Goal: Task Accomplishment & Management: Complete application form

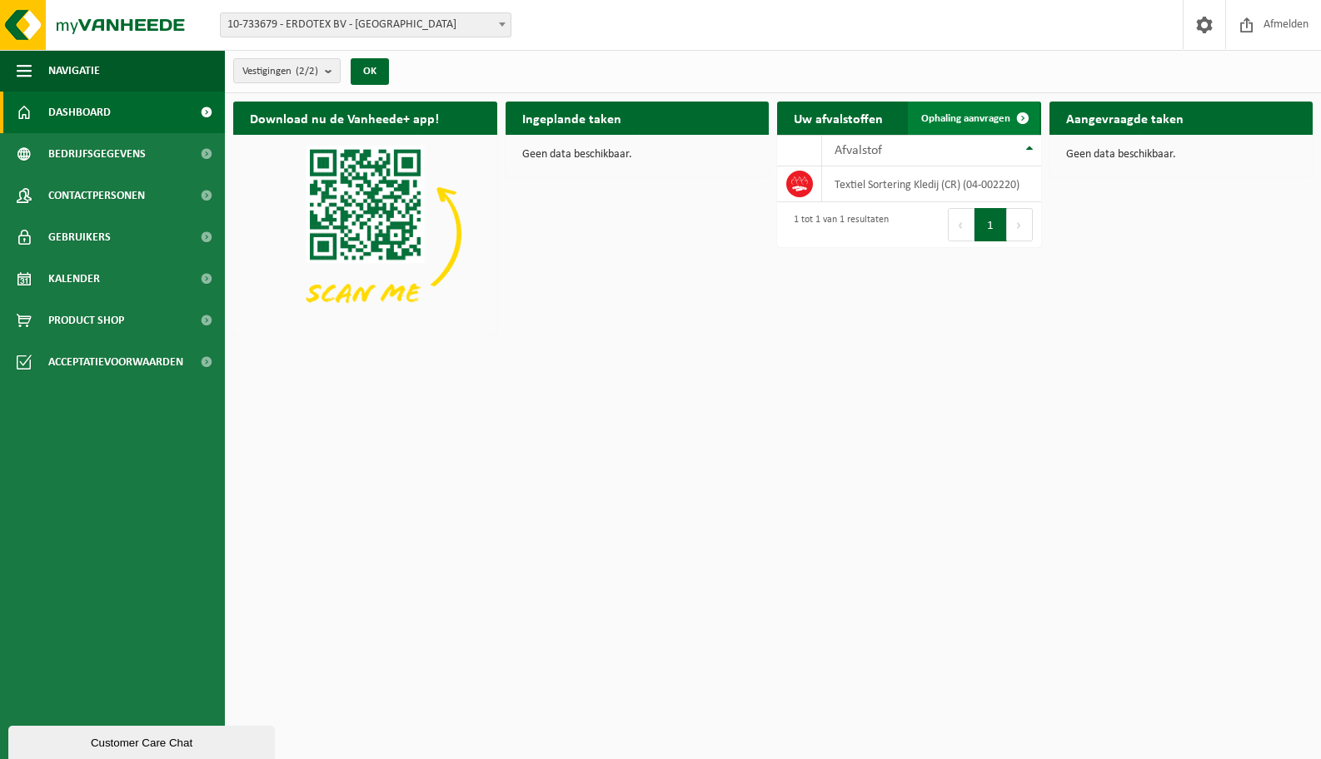
click at [967, 120] on span "Ophaling aanvragen" at bounding box center [965, 118] width 89 height 11
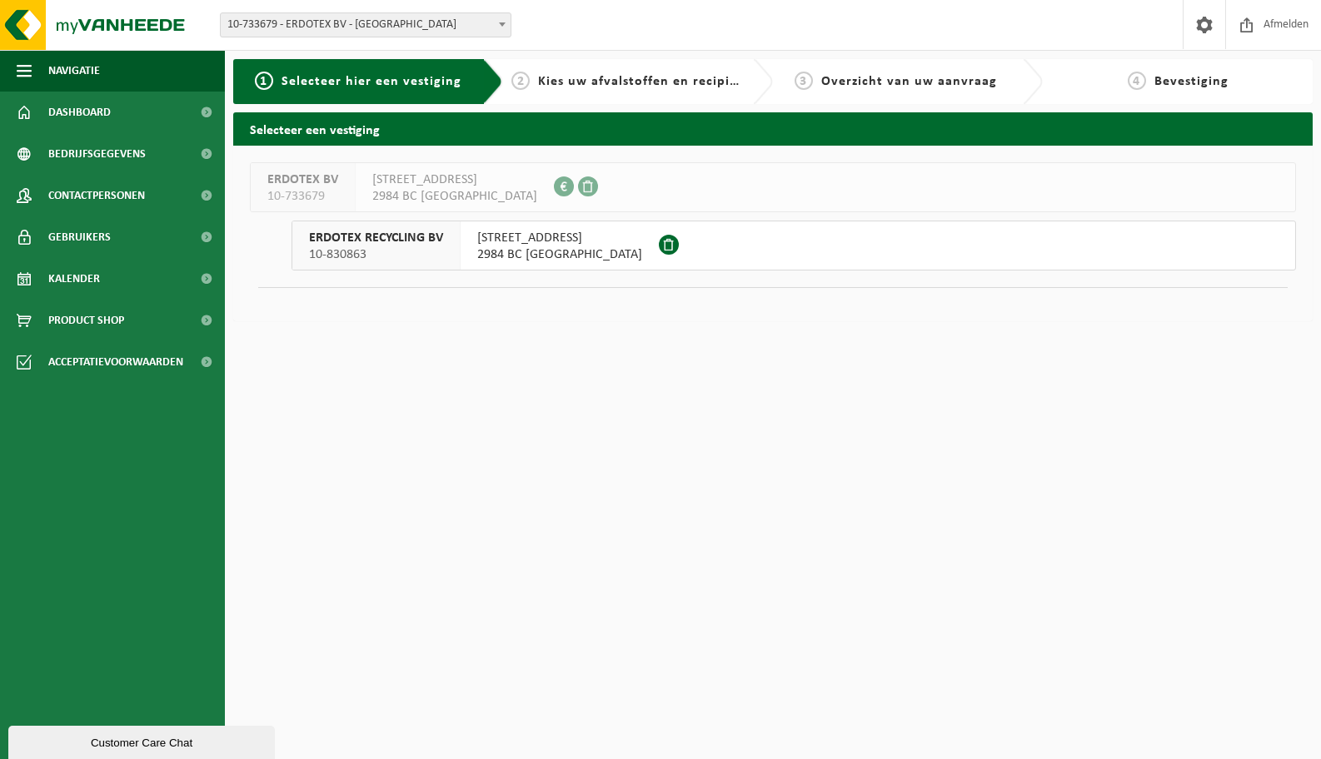
click at [579, 252] on span "2984 BC Ridderkerk" at bounding box center [559, 254] width 165 height 17
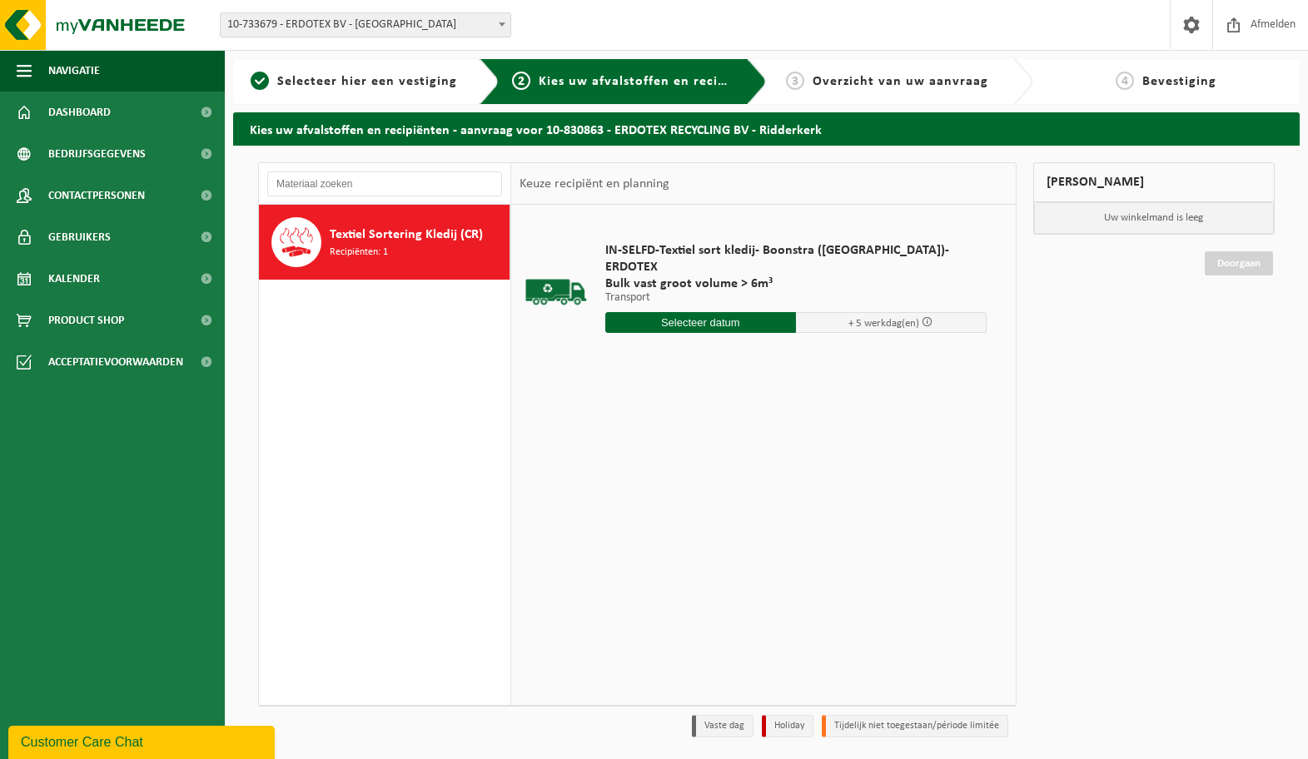
click at [735, 312] on input "text" at bounding box center [700, 322] width 191 height 21
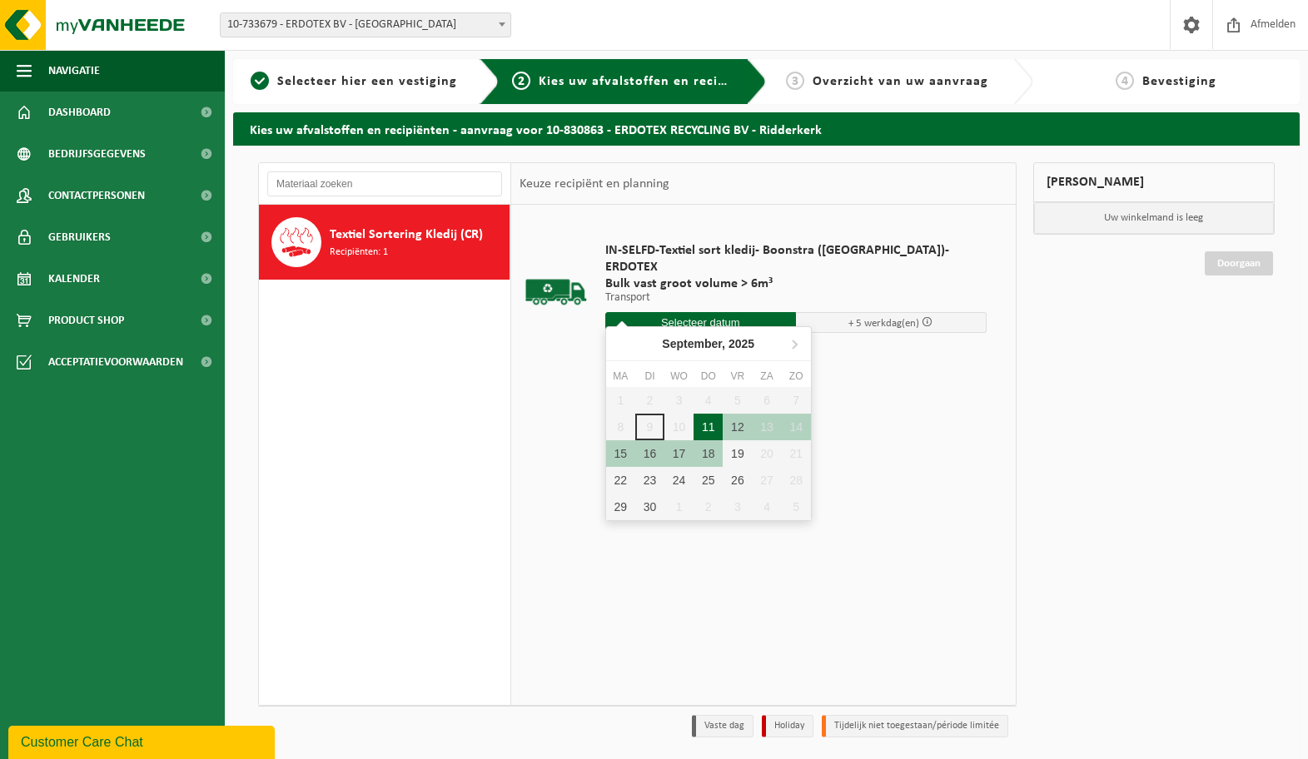
click at [709, 427] on div "11" at bounding box center [708, 427] width 29 height 27
type input "Van 2025-09-11"
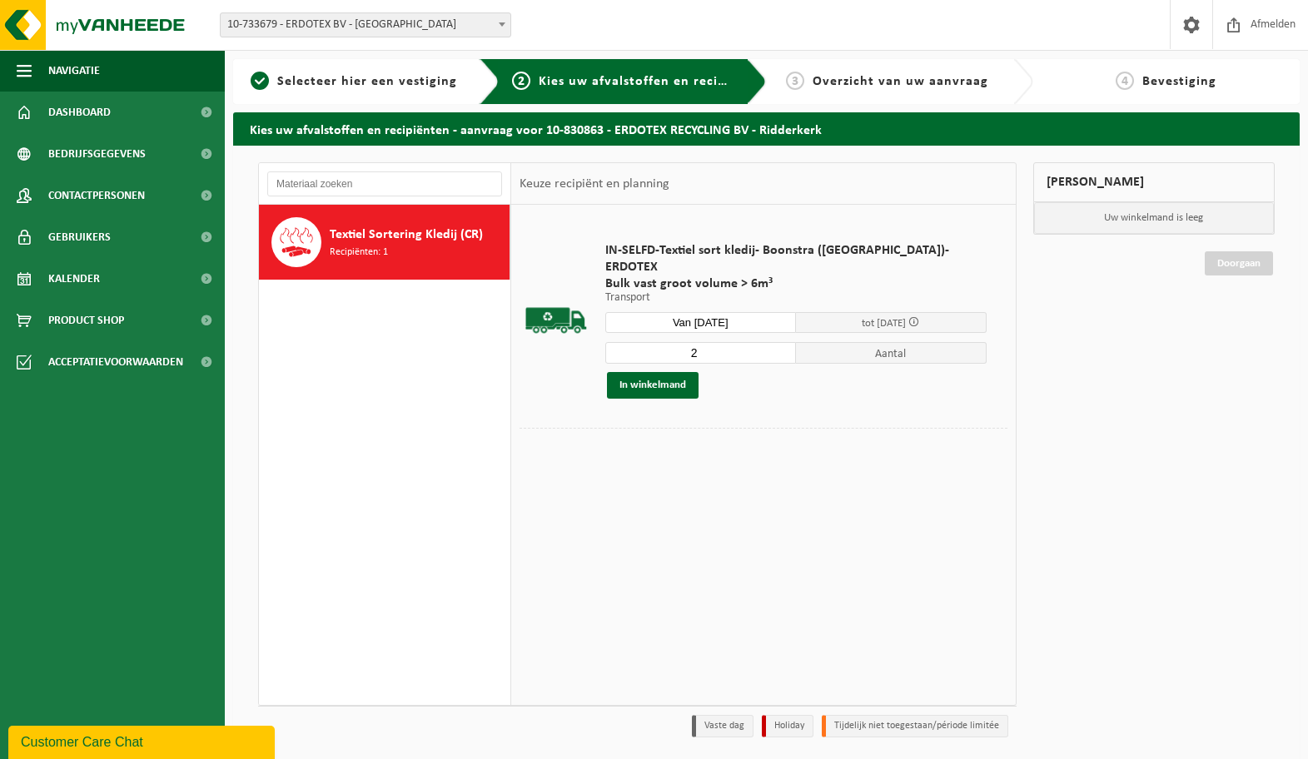
type input "2"
click at [759, 342] on input "2" at bounding box center [700, 353] width 191 height 22
click at [665, 381] on button "In winkelmand" at bounding box center [653, 385] width 92 height 27
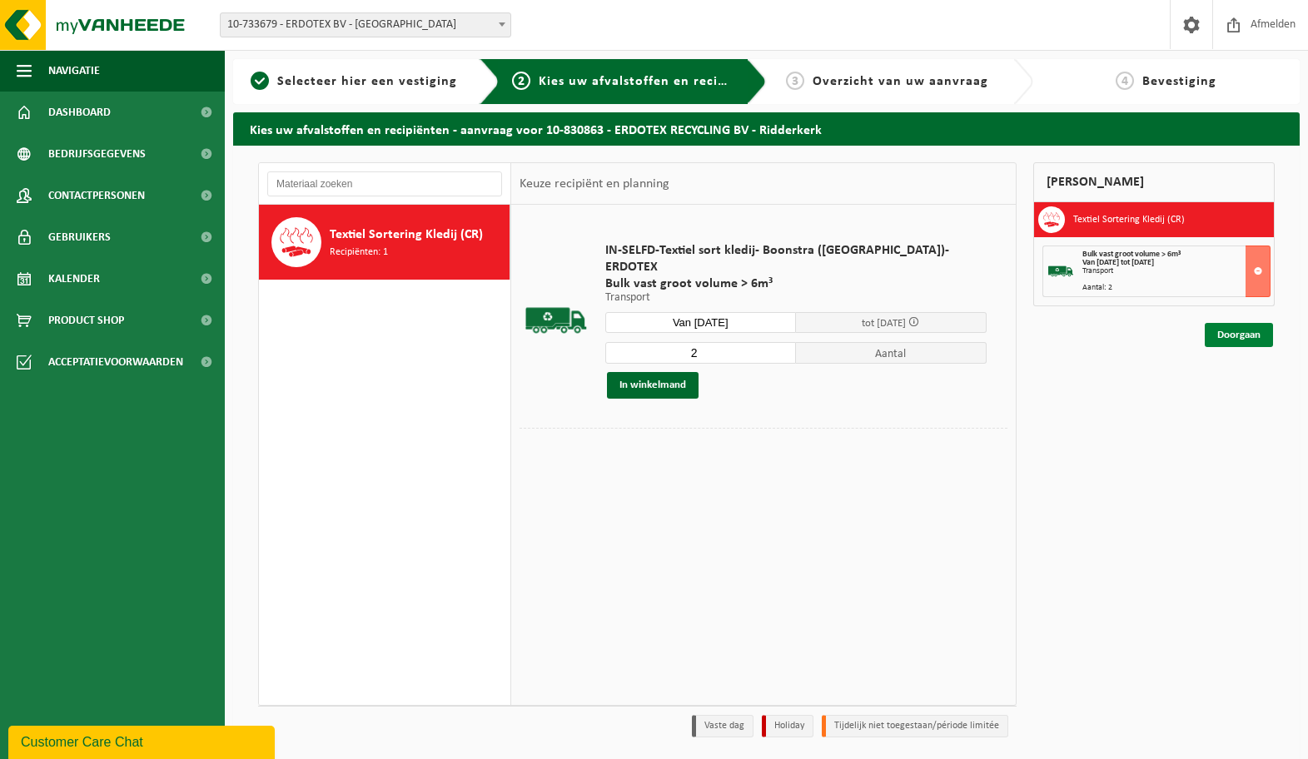
click at [1254, 329] on link "Doorgaan" at bounding box center [1239, 335] width 68 height 24
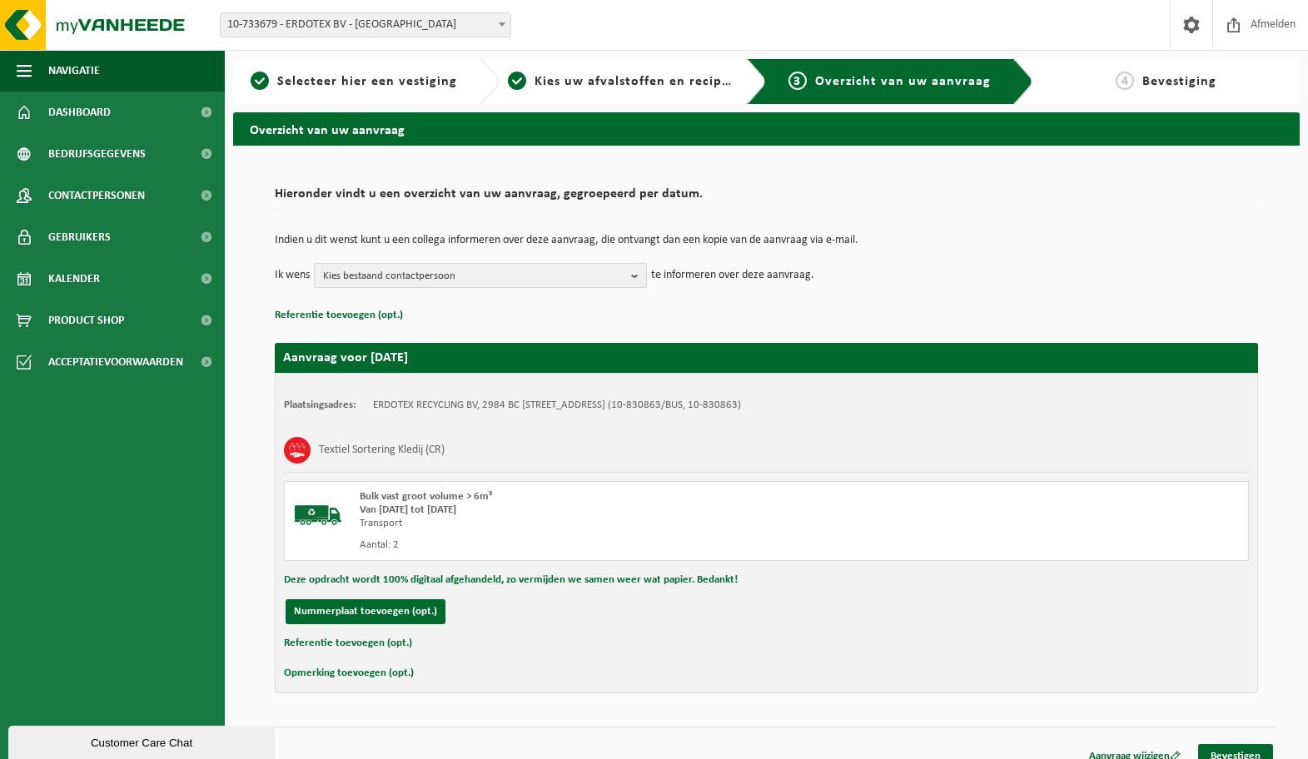
click at [611, 272] on span "Kies bestaand contactpersoon" at bounding box center [473, 276] width 301 height 25
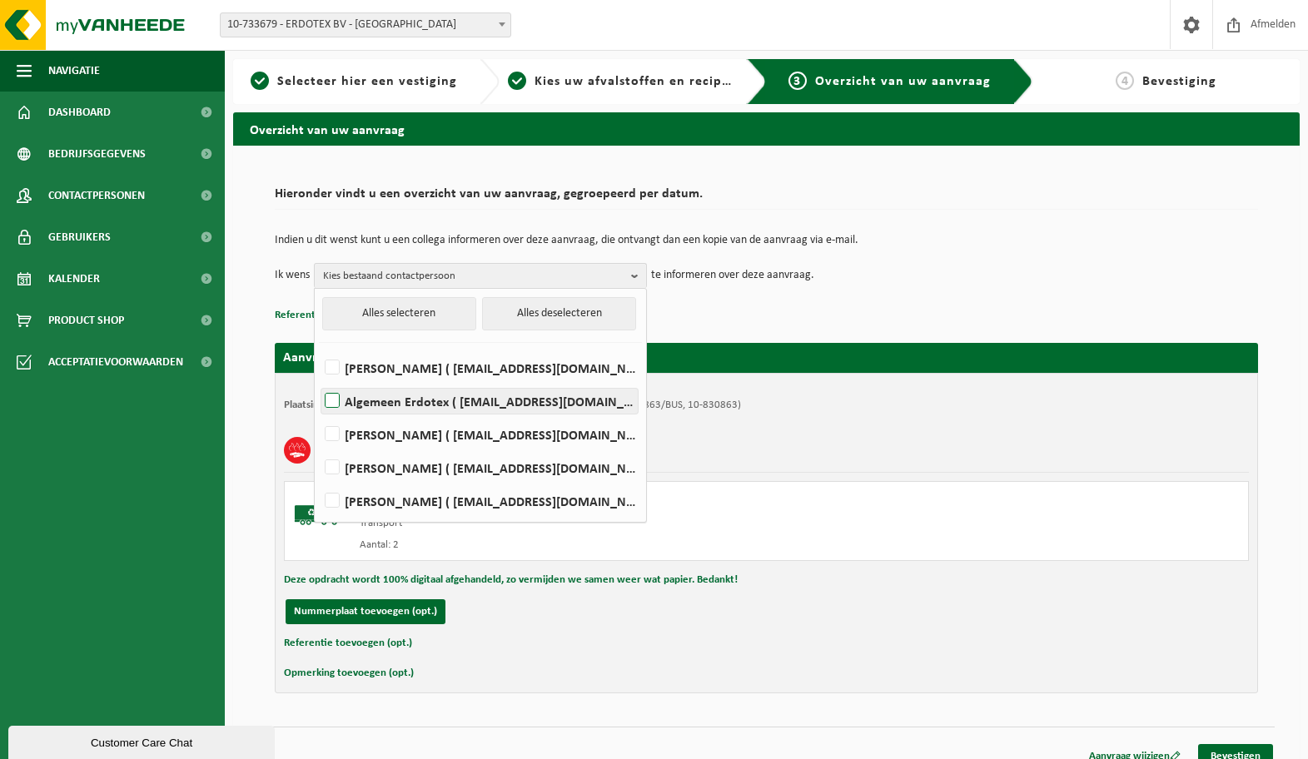
click at [506, 395] on label "Algemeen Erdotex ( [EMAIL_ADDRESS][DOMAIN_NAME] )" at bounding box center [479, 401] width 316 height 25
click at [319, 381] on input "Algemeen Erdotex ( [EMAIL_ADDRESS][DOMAIN_NAME] )" at bounding box center [318, 380] width 1 height 1
checkbox input "true"
click at [934, 444] on div "Textiel Sortering Kledij (CR)" at bounding box center [766, 450] width 965 height 43
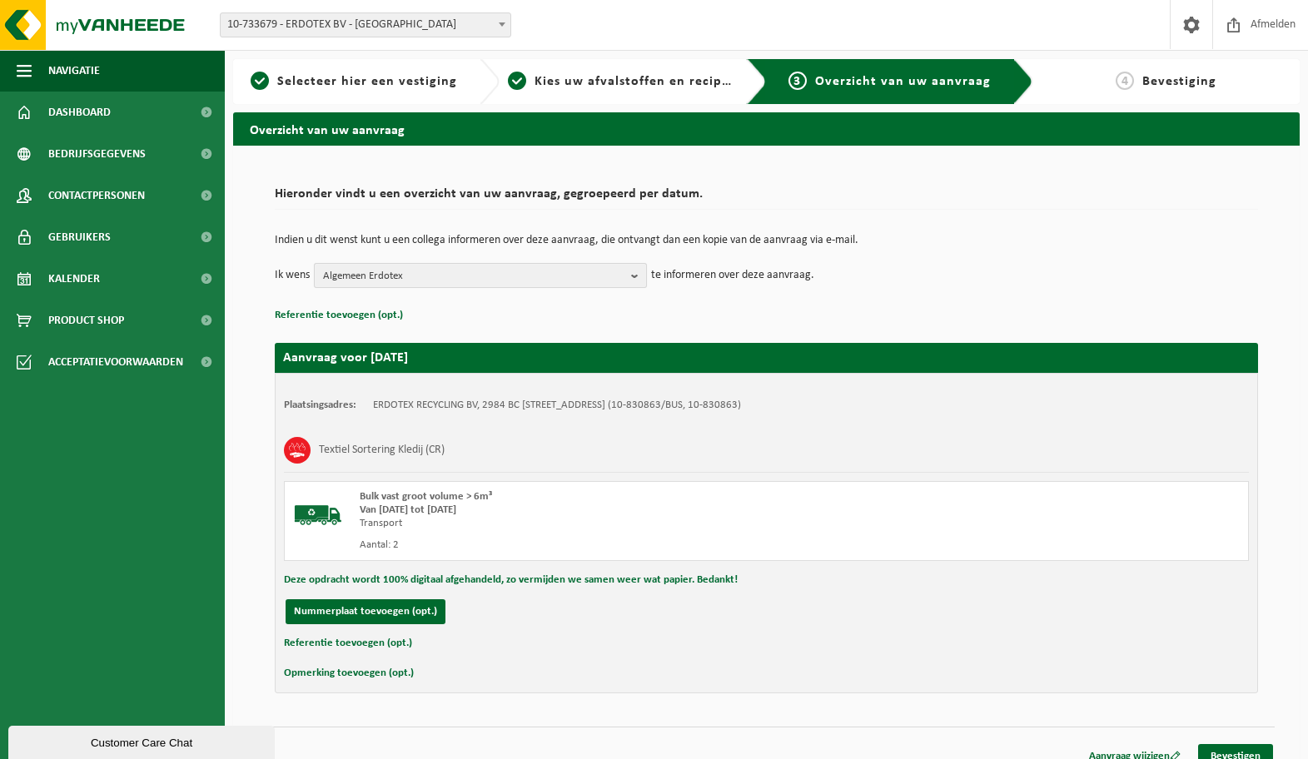
click at [556, 279] on span "Algemeen Erdotex" at bounding box center [473, 276] width 301 height 25
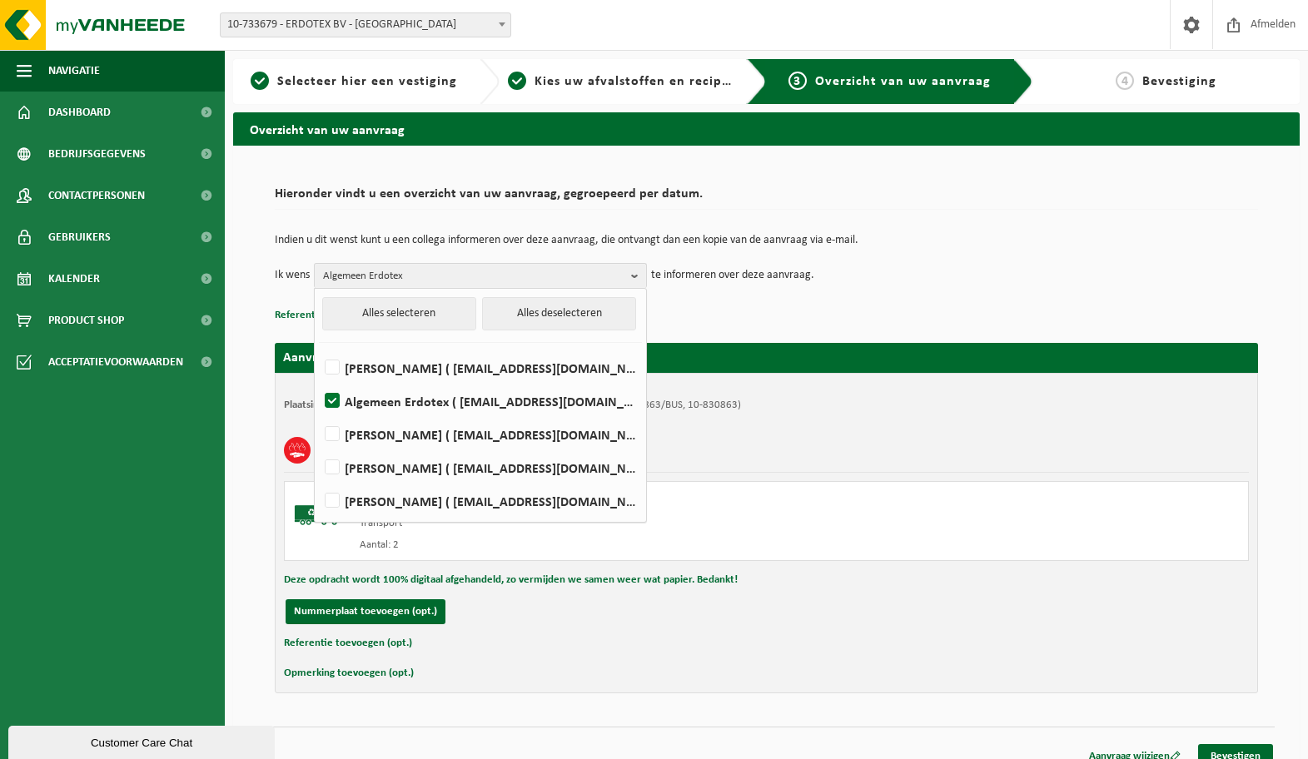
click at [933, 311] on p "Referentie toevoegen (opt.)" at bounding box center [766, 316] width 983 height 22
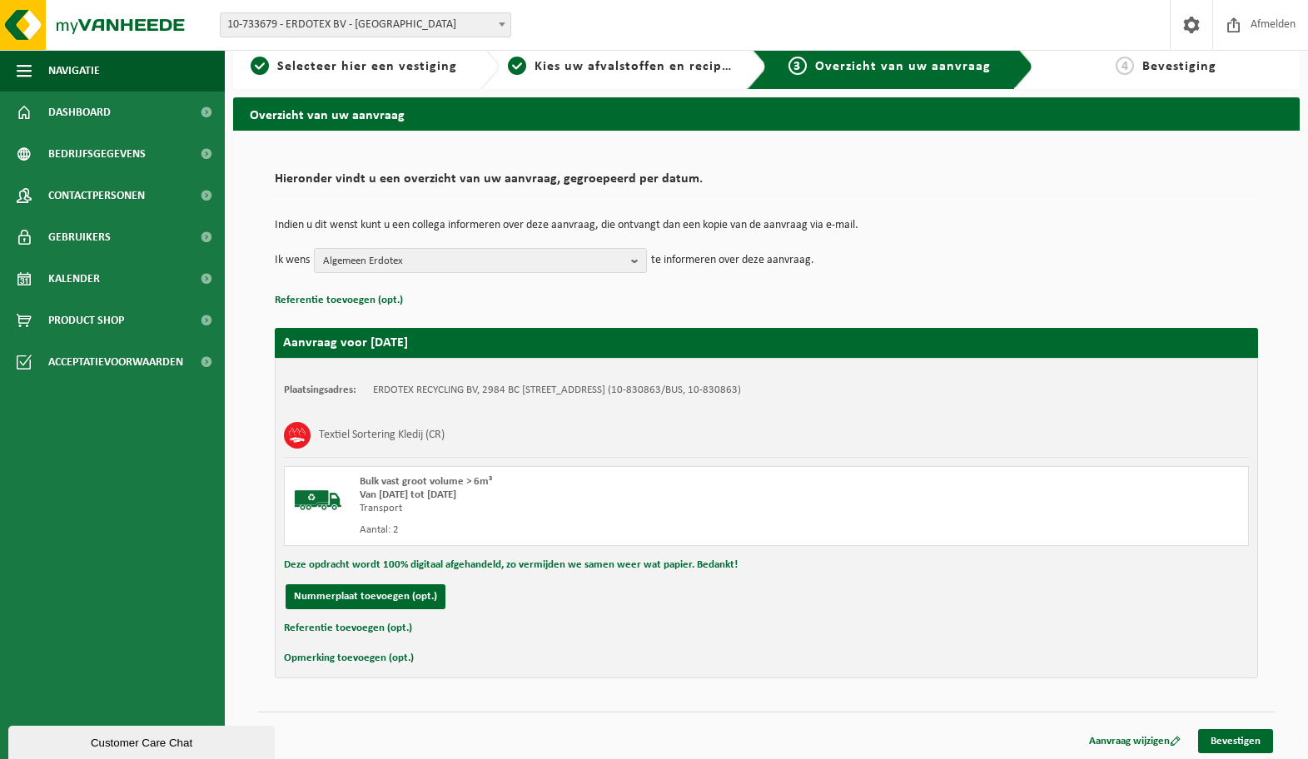
scroll to position [18, 0]
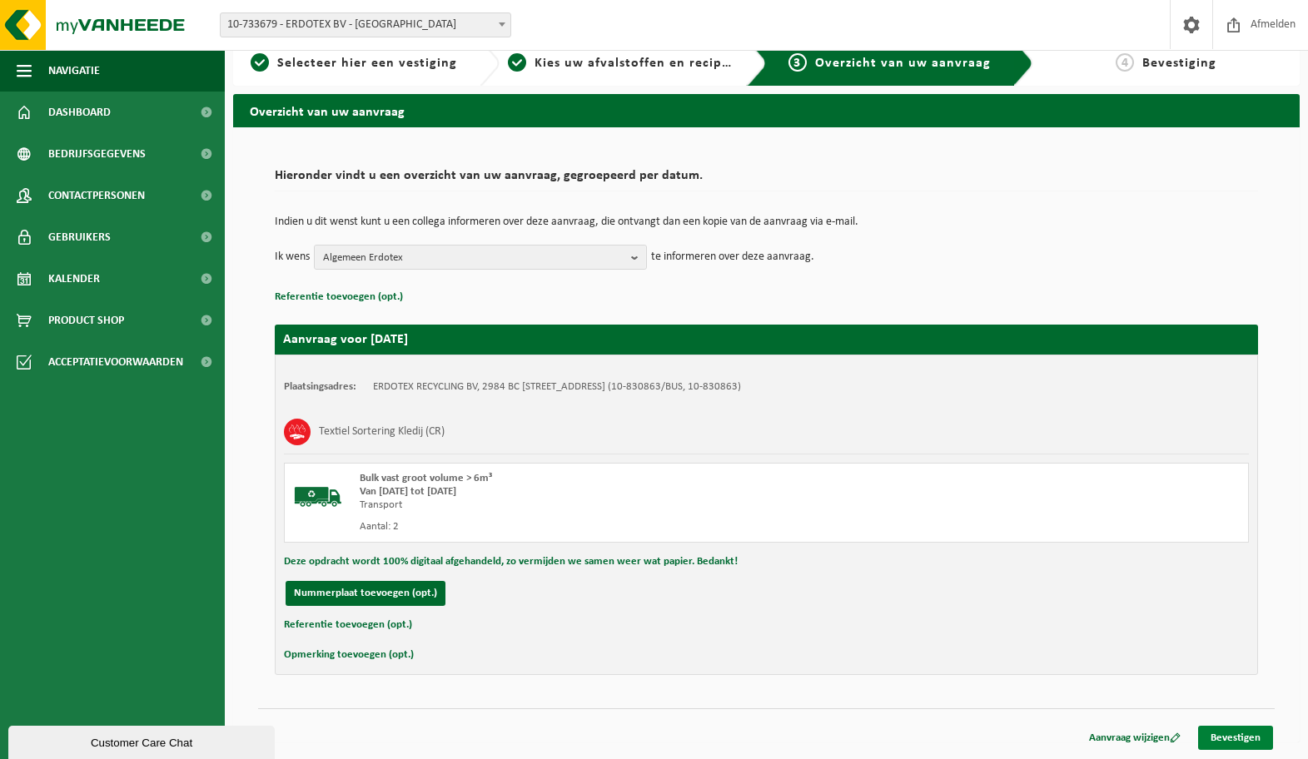
click at [1257, 748] on link "Bevestigen" at bounding box center [1235, 738] width 75 height 24
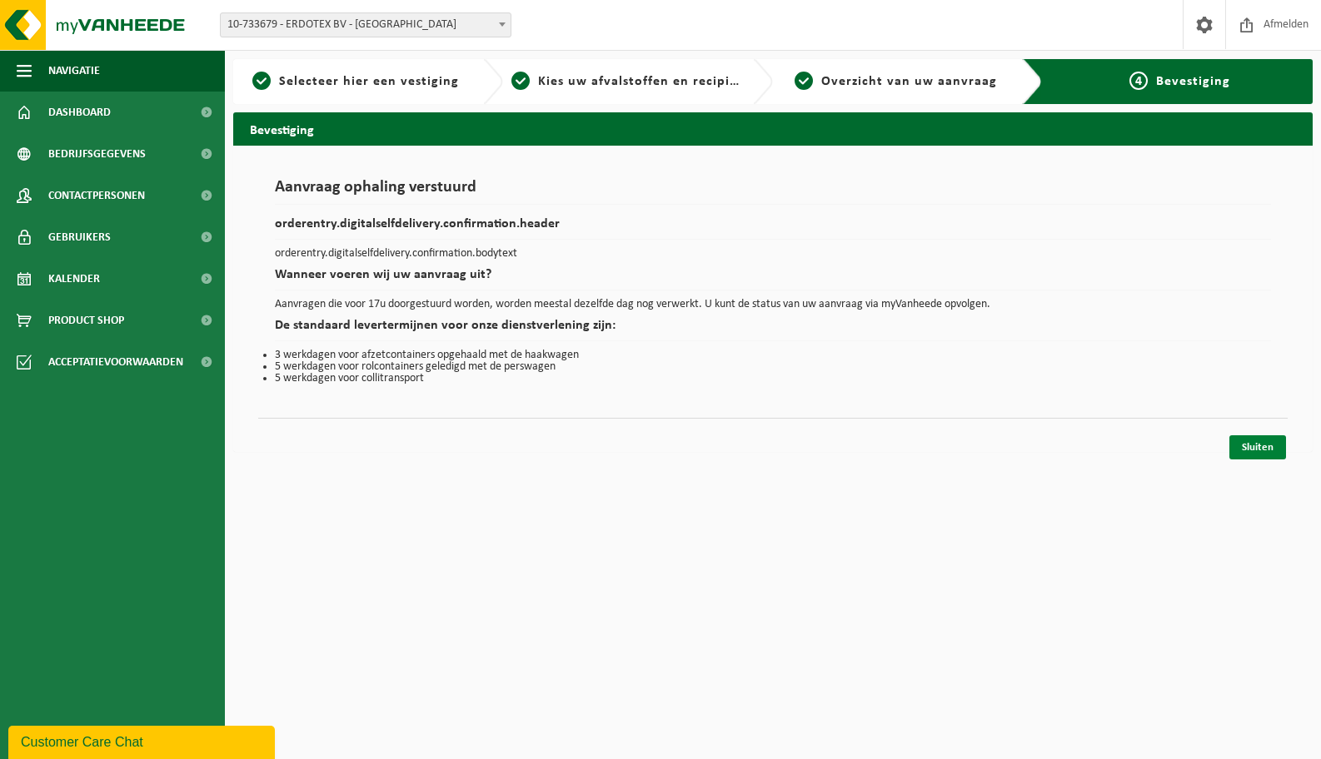
click at [1246, 450] on link "Sluiten" at bounding box center [1257, 447] width 57 height 24
